Goal: Check status: Check status

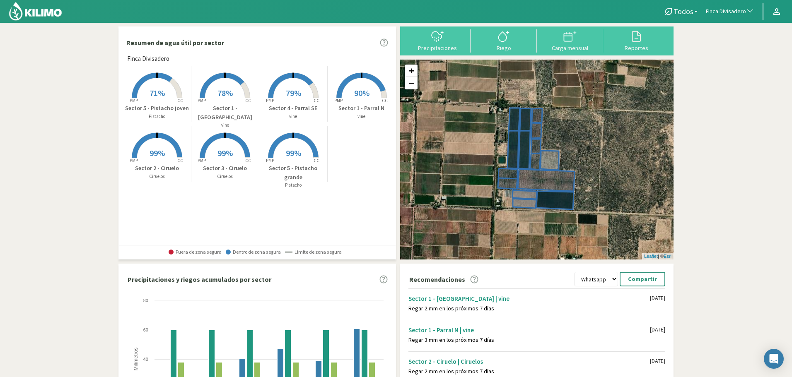
click at [719, 9] on span "Finca Divisadero" at bounding box center [726, 11] width 40 height 8
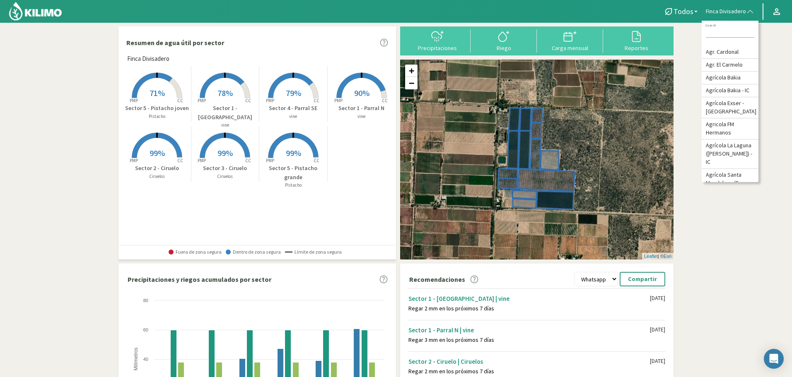
click at [721, 31] on input at bounding box center [730, 33] width 48 height 9
type input "sutil"
click at [734, 58] on li "Agr. Sutil" at bounding box center [730, 52] width 57 height 13
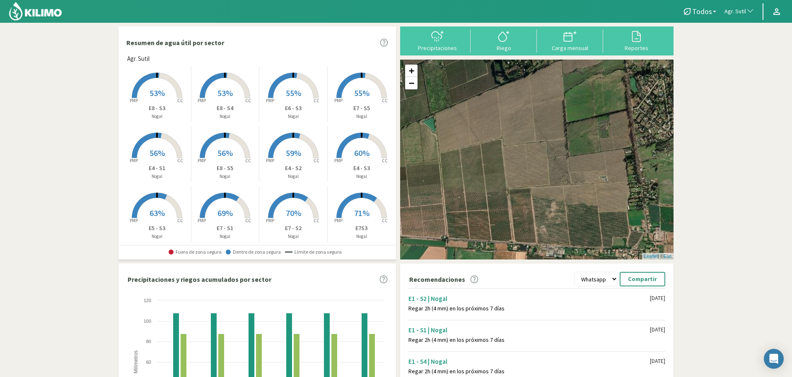
click at [155, 79] on rect at bounding box center [157, 99] width 66 height 66
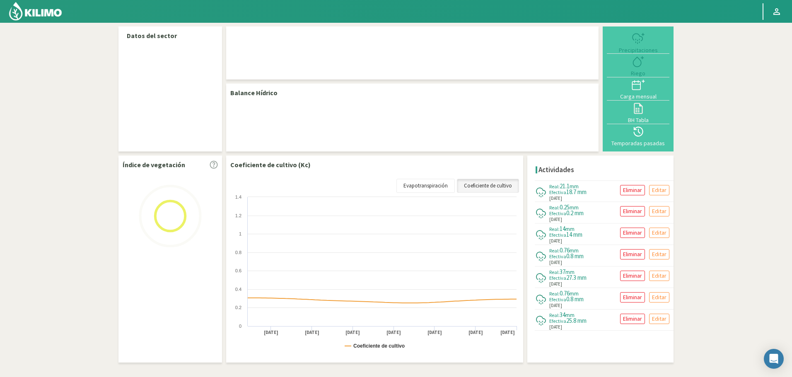
select select "21: Object"
select select "38: Object"
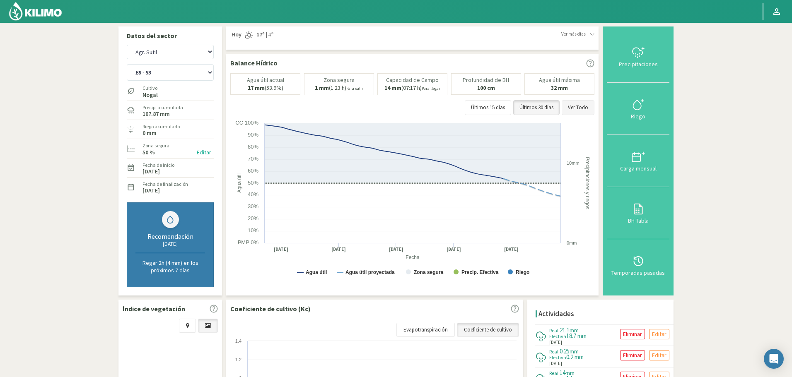
click at [579, 104] on button "Ver Todo" at bounding box center [578, 107] width 33 height 15
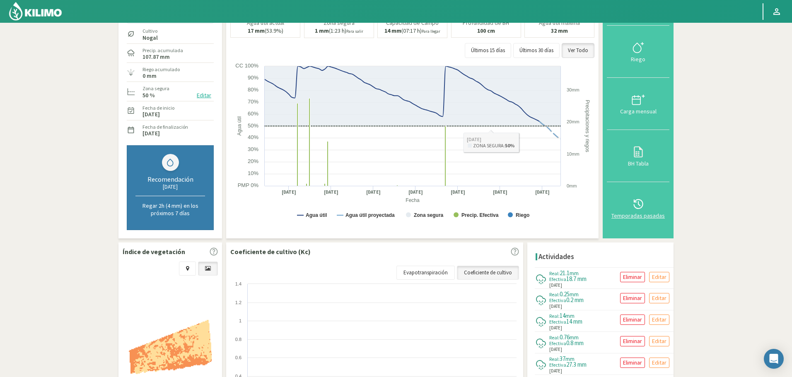
scroll to position [41, 0]
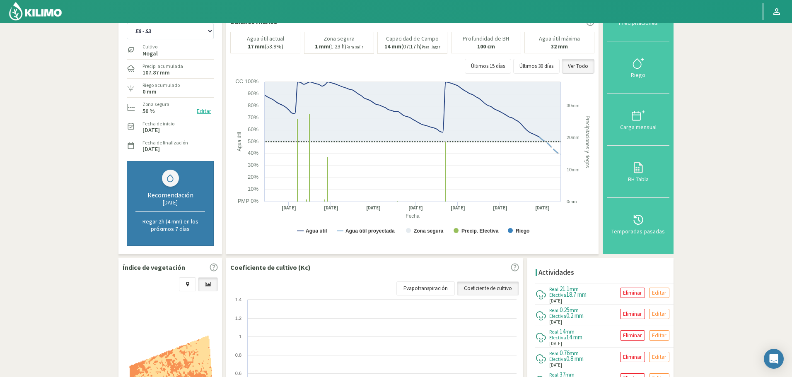
click at [644, 226] on icon at bounding box center [638, 219] width 13 height 13
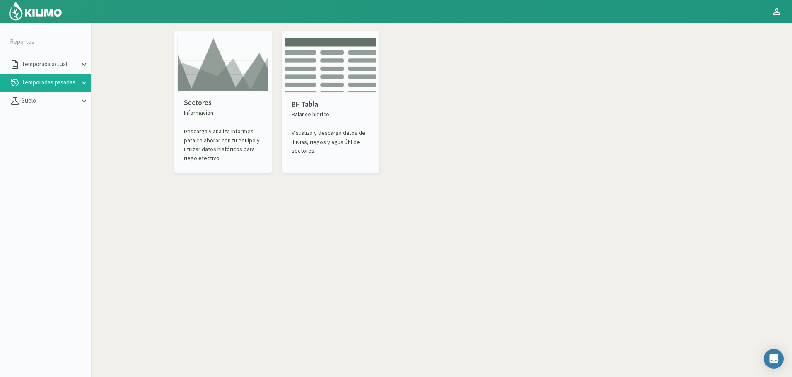
click at [227, 80] on img at bounding box center [222, 62] width 91 height 57
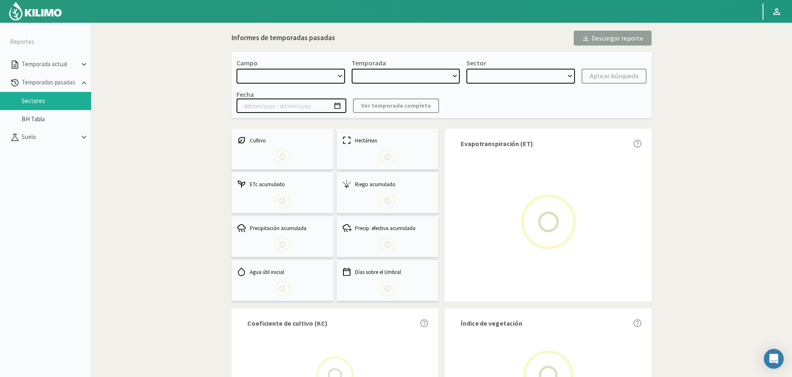
select select "0: Object"
type input "[DATE] - [DATE]"
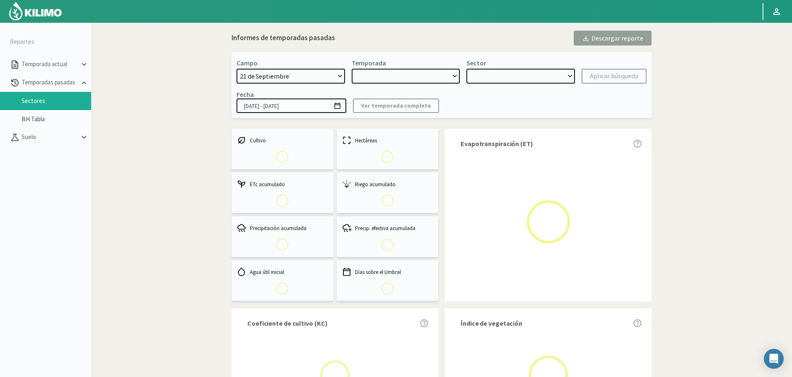
select select "0: 2023"
select select "0: Object"
